Goal: Information Seeking & Learning: Compare options

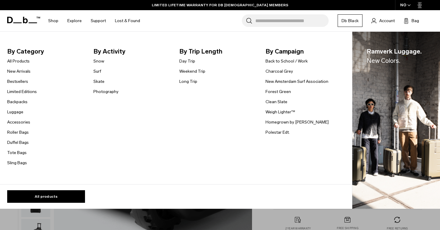
scroll to position [165, 0]
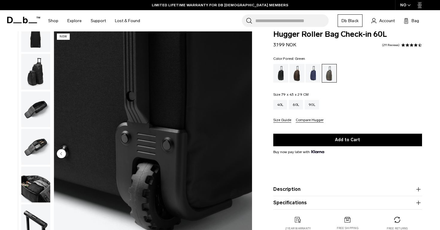
click at [259, 24] on input "Search for Bags, Luggage..." at bounding box center [291, 20] width 73 height 13
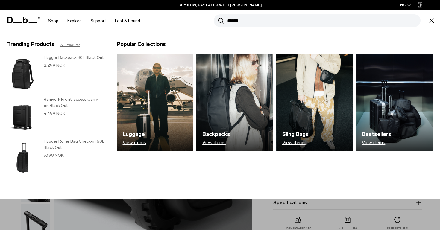
type input "******"
click at [218, 17] on button "Search" at bounding box center [221, 20] width 6 height 7
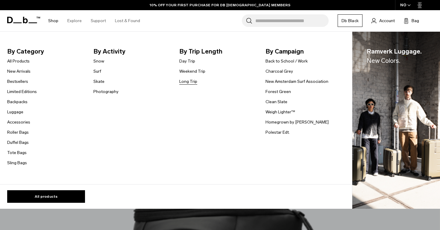
click at [191, 82] on link "Long Trip" at bounding box center [188, 81] width 18 height 6
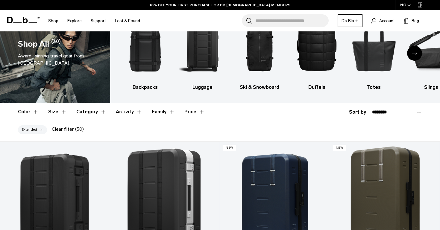
scroll to position [34, 0]
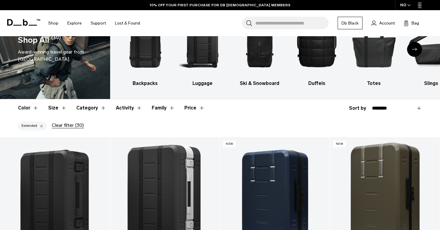
click at [390, 104] on header "Color Size Category Activity Family Price" at bounding box center [220, 107] width 404 height 17
click at [388, 107] on select "**********" at bounding box center [397, 108] width 50 height 5
select select "**********"
click at [372, 106] on select "**********" at bounding box center [397, 108] width 50 height 5
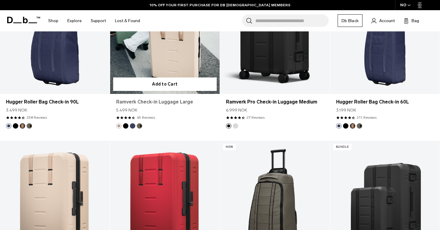
scroll to position [528, 0]
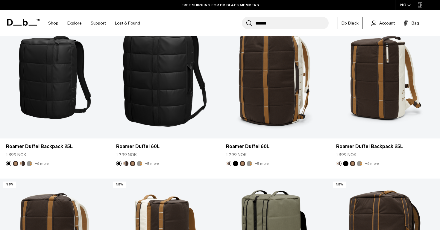
scroll to position [272, 0]
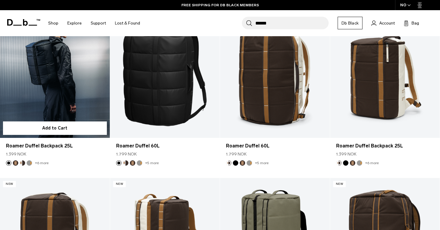
click at [56, 95] on link "Roamer Duffel Backpack 25L" at bounding box center [55, 77] width 110 height 122
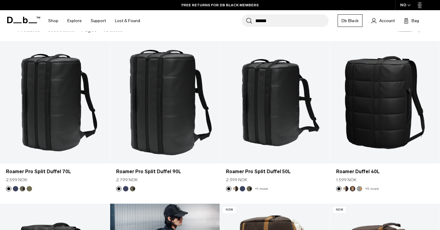
scroll to position [84, 0]
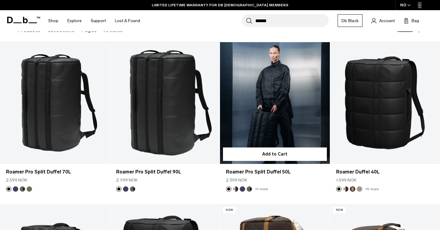
click at [270, 86] on link "Roamer Pro Split Duffel 50L" at bounding box center [275, 103] width 110 height 122
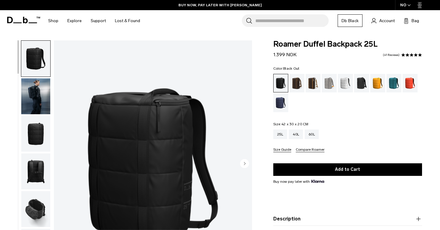
click at [39, 139] on img "button" at bounding box center [35, 134] width 29 height 36
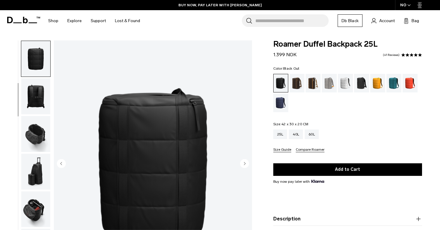
scroll to position [75, 0]
click at [40, 142] on img "button" at bounding box center [35, 134] width 29 height 36
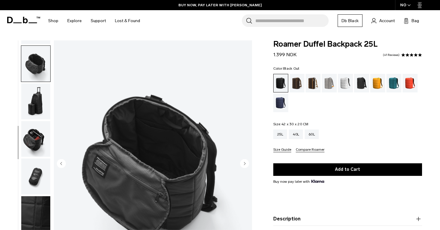
scroll to position [150, 0]
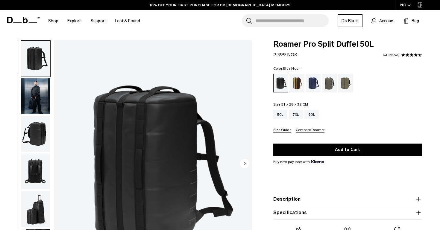
click at [317, 83] on div "Blue Hour" at bounding box center [312, 83] width 15 height 19
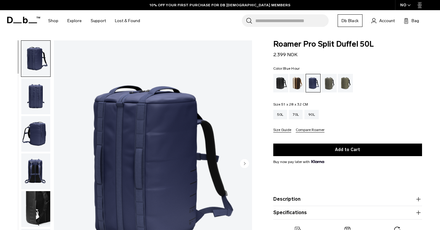
click at [242, 161] on circle "Next slide" at bounding box center [244, 163] width 9 height 9
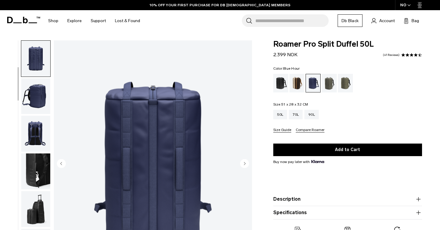
click at [242, 161] on circle "Next slide" at bounding box center [244, 163] width 9 height 9
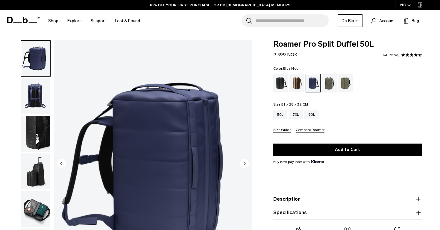
click at [242, 161] on circle "Next slide" at bounding box center [244, 163] width 9 height 9
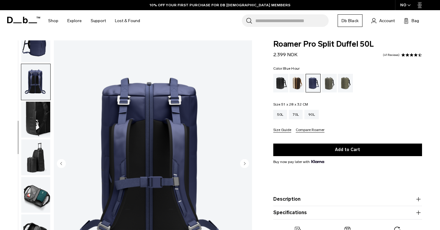
scroll to position [90, 0]
click at [242, 161] on circle "Next slide" at bounding box center [244, 163] width 9 height 9
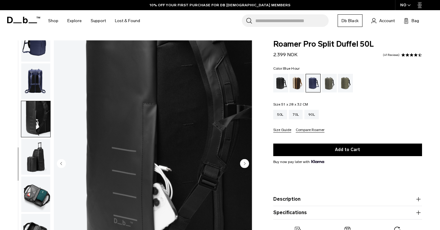
click at [242, 162] on circle "Next slide" at bounding box center [244, 163] width 9 height 9
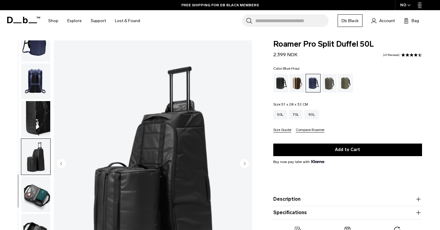
click at [243, 161] on circle "Next slide" at bounding box center [244, 163] width 9 height 9
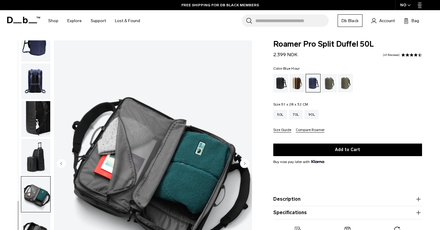
click at [241, 161] on circle "Next slide" at bounding box center [244, 163] width 9 height 9
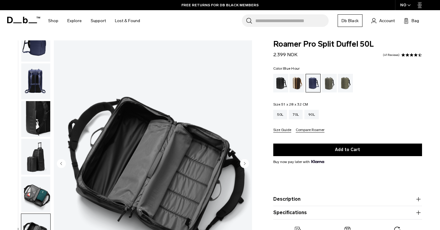
click at [241, 160] on circle "Next slide" at bounding box center [244, 163] width 9 height 9
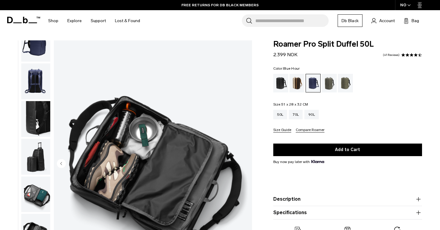
click at [241, 160] on img "9 / 9" at bounding box center [153, 163] width 198 height 247
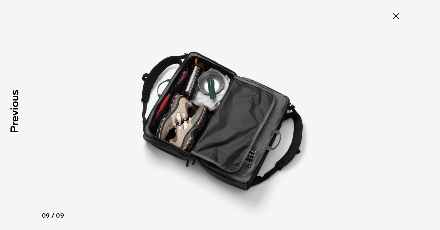
click at [400, 16] on icon at bounding box center [396, 16] width 10 height 10
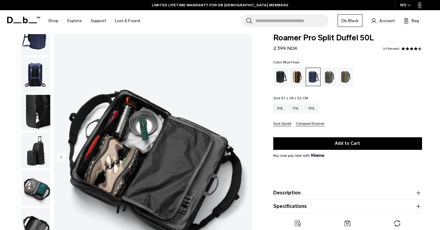
scroll to position [7, 0]
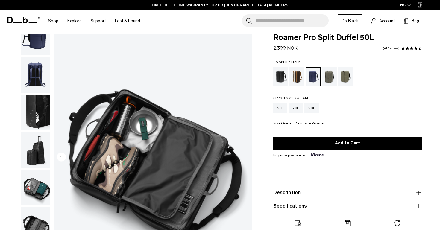
click at [313, 76] on div "Blue Hour" at bounding box center [313, 77] width 15 height 18
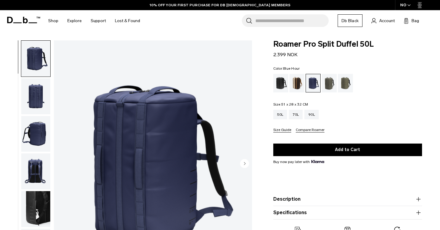
click at [245, 162] on circle "Next slide" at bounding box center [244, 163] width 9 height 9
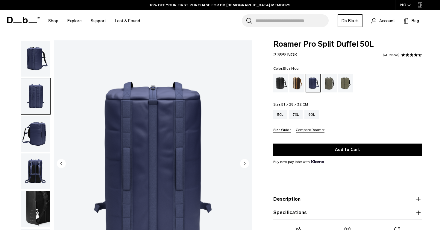
scroll to position [38, 0]
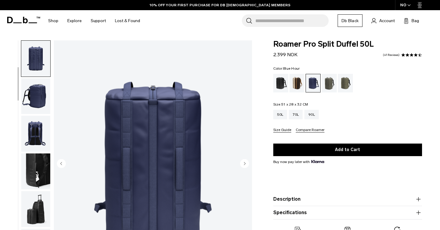
click at [244, 164] on circle "Next slide" at bounding box center [244, 163] width 9 height 9
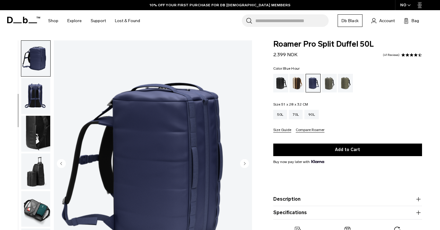
click at [244, 164] on circle "Next slide" at bounding box center [244, 163] width 9 height 9
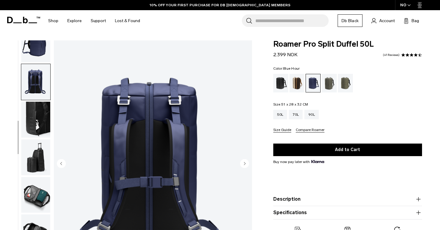
scroll to position [90, 0]
click at [244, 164] on circle "Next slide" at bounding box center [244, 163] width 9 height 9
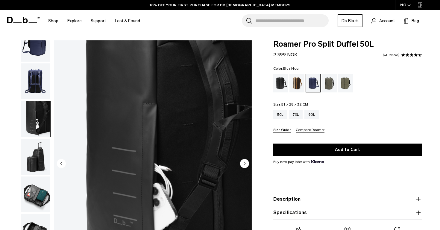
click at [244, 164] on circle "Next slide" at bounding box center [244, 163] width 9 height 9
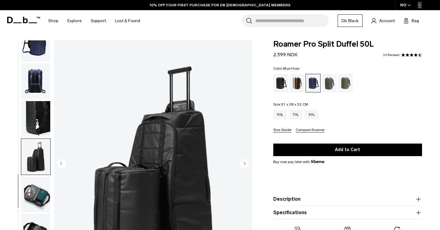
click at [244, 164] on circle "Next slide" at bounding box center [244, 163] width 9 height 9
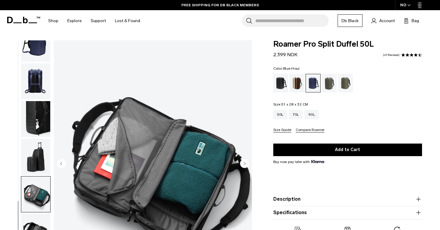
click at [244, 164] on circle "Next slide" at bounding box center [244, 163] width 9 height 9
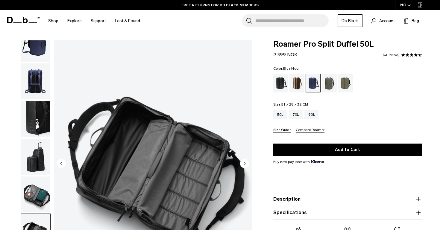
click at [243, 164] on circle "Next slide" at bounding box center [244, 163] width 9 height 9
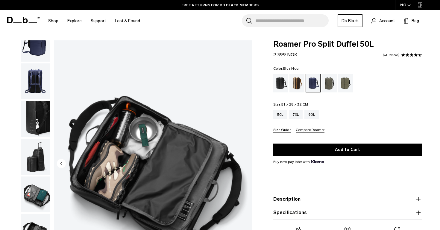
click at [244, 164] on img "9 / 9" at bounding box center [153, 163] width 198 height 247
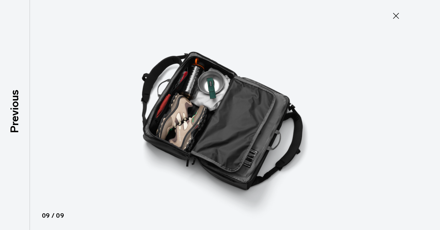
click at [392, 12] on icon at bounding box center [396, 16] width 10 height 10
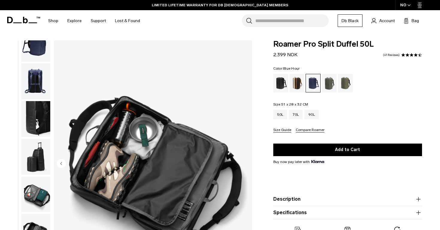
click at [33, 157] on img "button" at bounding box center [35, 157] width 29 height 36
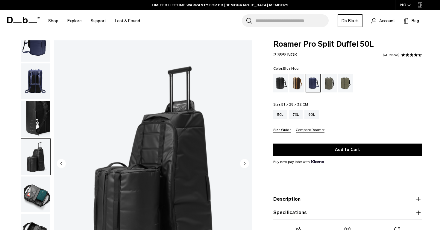
click at [43, 119] on img "button" at bounding box center [35, 119] width 29 height 36
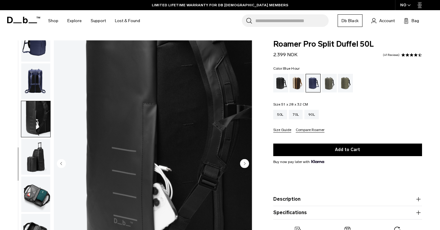
click at [42, 89] on img "button" at bounding box center [35, 81] width 29 height 36
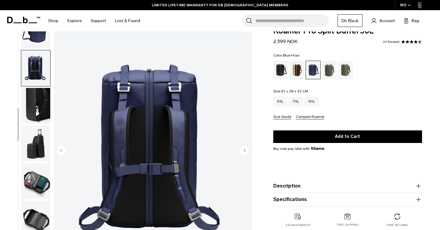
scroll to position [0, 0]
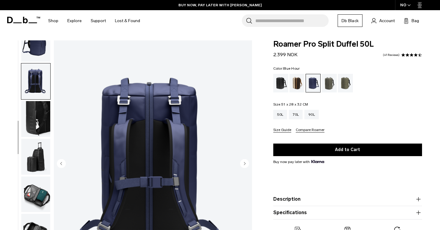
click at [43, 57] on img "button" at bounding box center [35, 44] width 29 height 36
